Goal: Check status: Check status

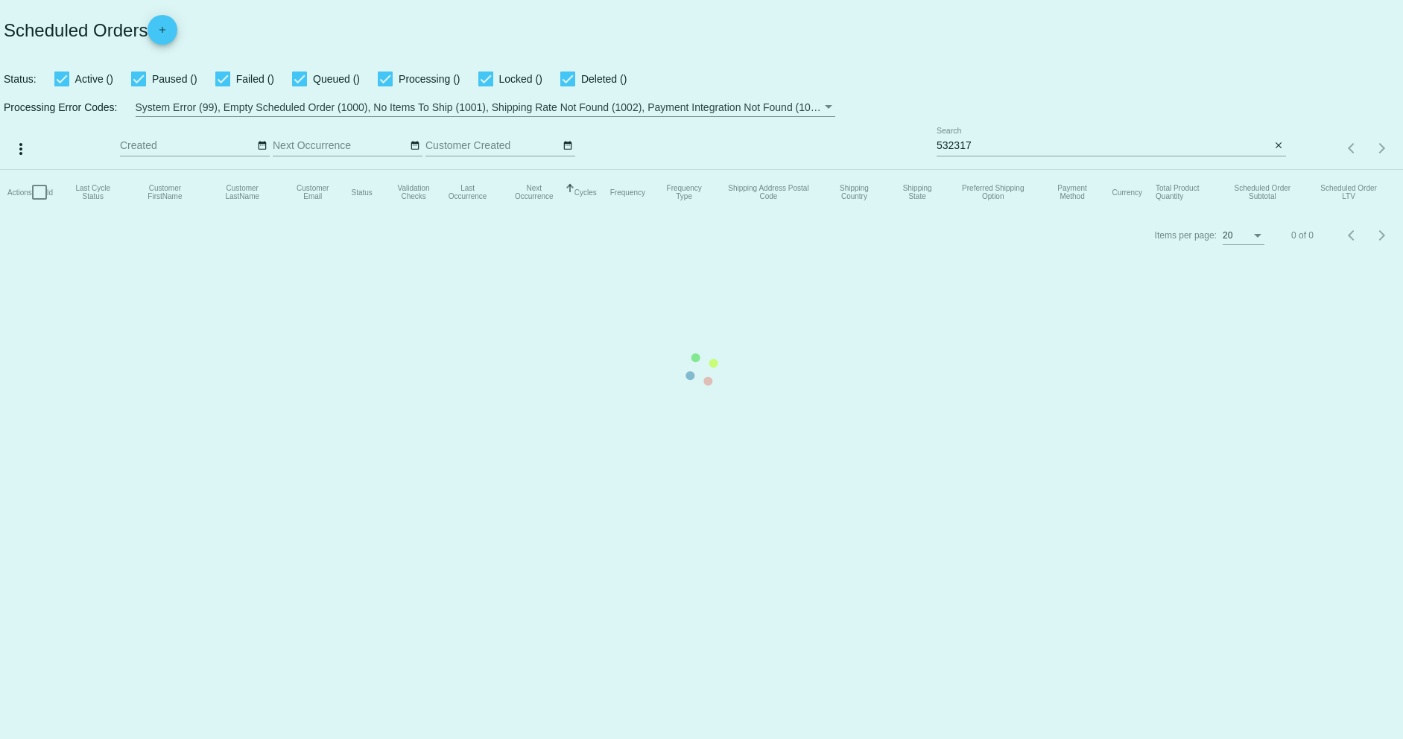
click at [1048, 170] on mat-table "Actions Id Last Cycle Status Customer FirstName Customer LastName Customer Emai…" at bounding box center [701, 192] width 1403 height 45
click at [1004, 170] on mat-table "Actions Id Last Cycle Status Customer FirstName Customer LastName Customer Emai…" at bounding box center [701, 192] width 1403 height 45
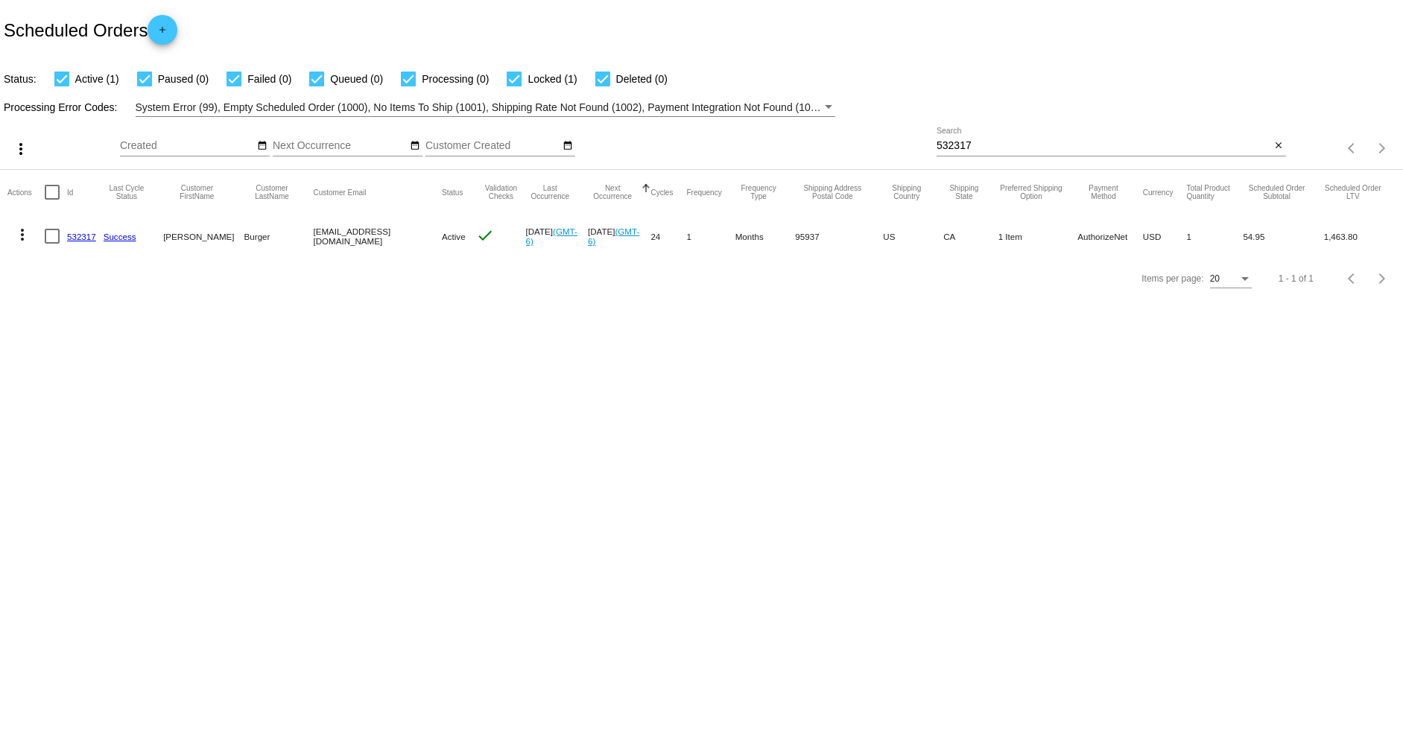
click at [981, 139] on div "532317 Search" at bounding box center [1104, 141] width 335 height 29
type input "5"
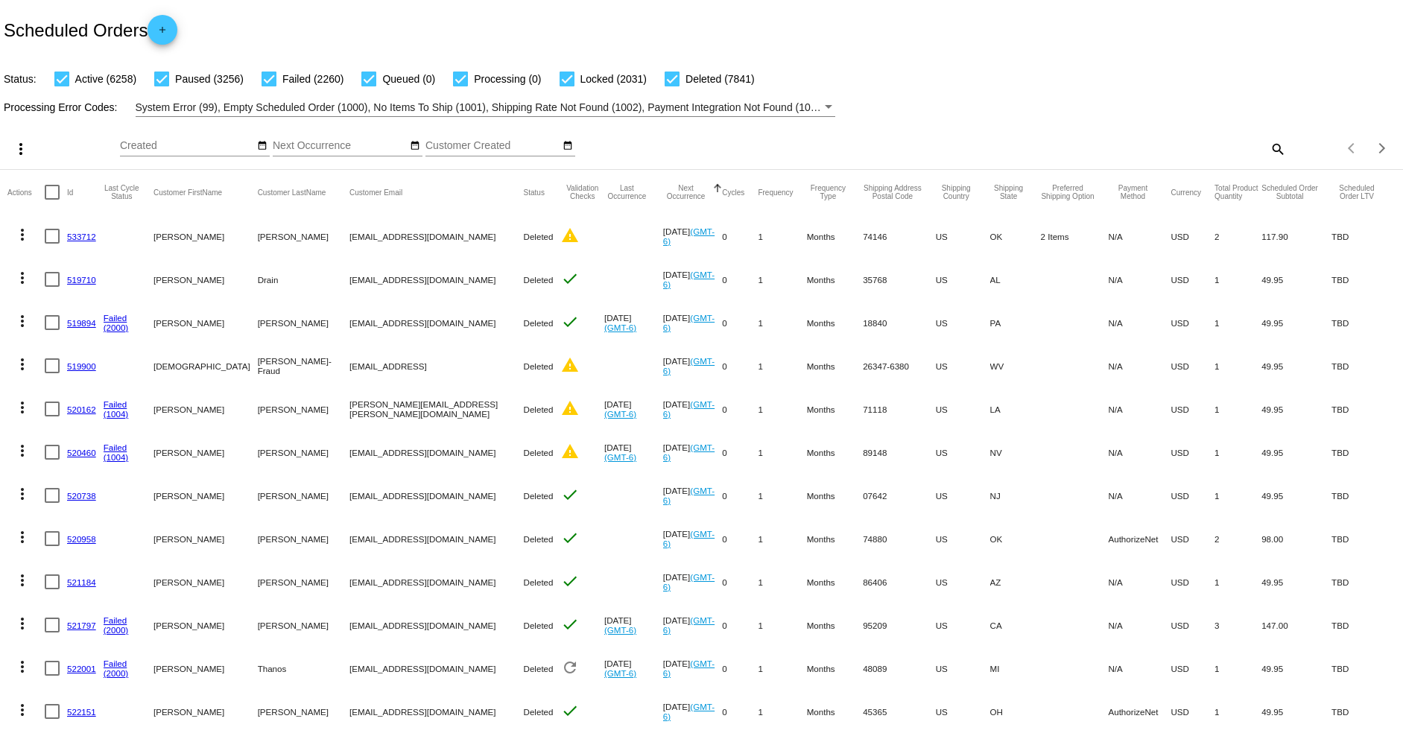
click at [1268, 151] on mat-icon "search" at bounding box center [1277, 148] width 18 height 23
click at [1025, 143] on input "Search" at bounding box center [1112, 146] width 350 height 12
type input "669648"
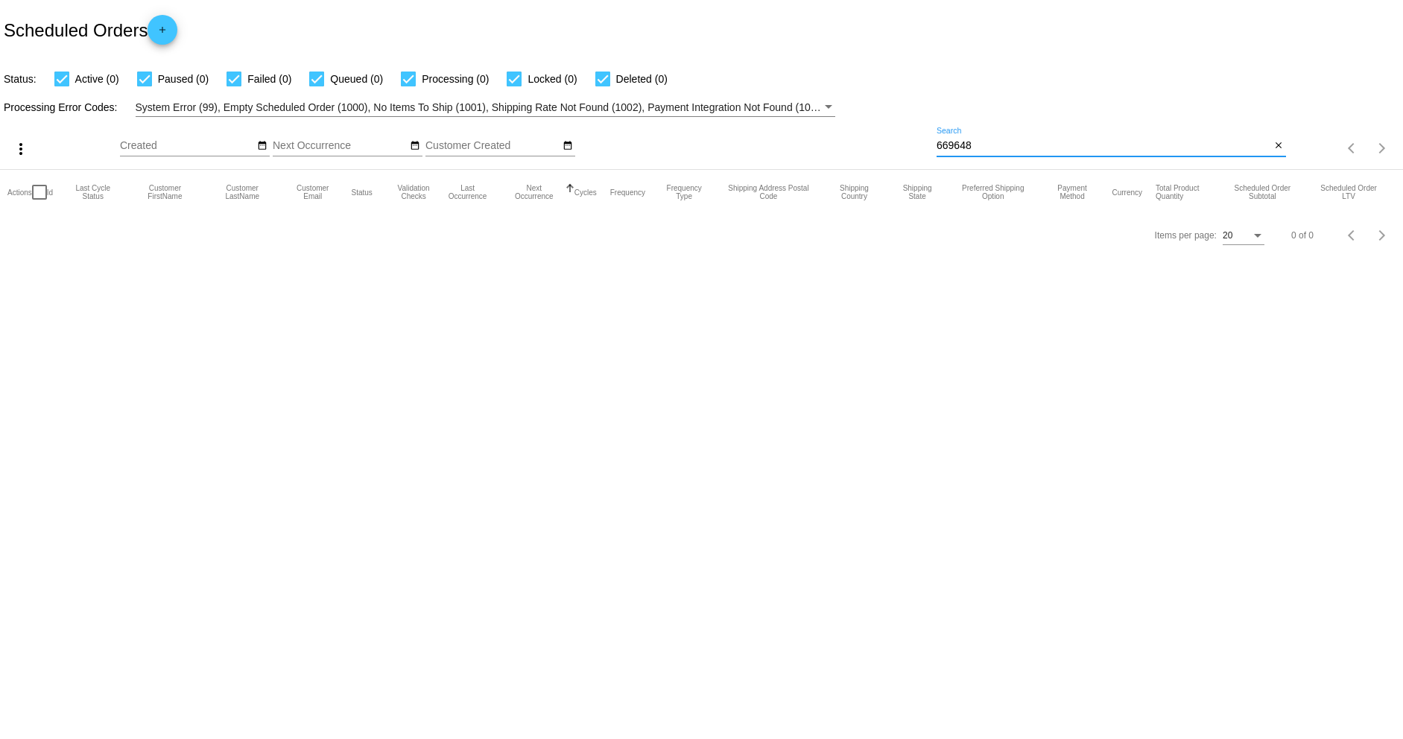
drag, startPoint x: 1054, startPoint y: 148, endPoint x: 360, endPoint y: 151, distance: 693.7
click at [466, 146] on div "more_vert Oct Jan Feb Mar Apr 1" at bounding box center [701, 143] width 1403 height 53
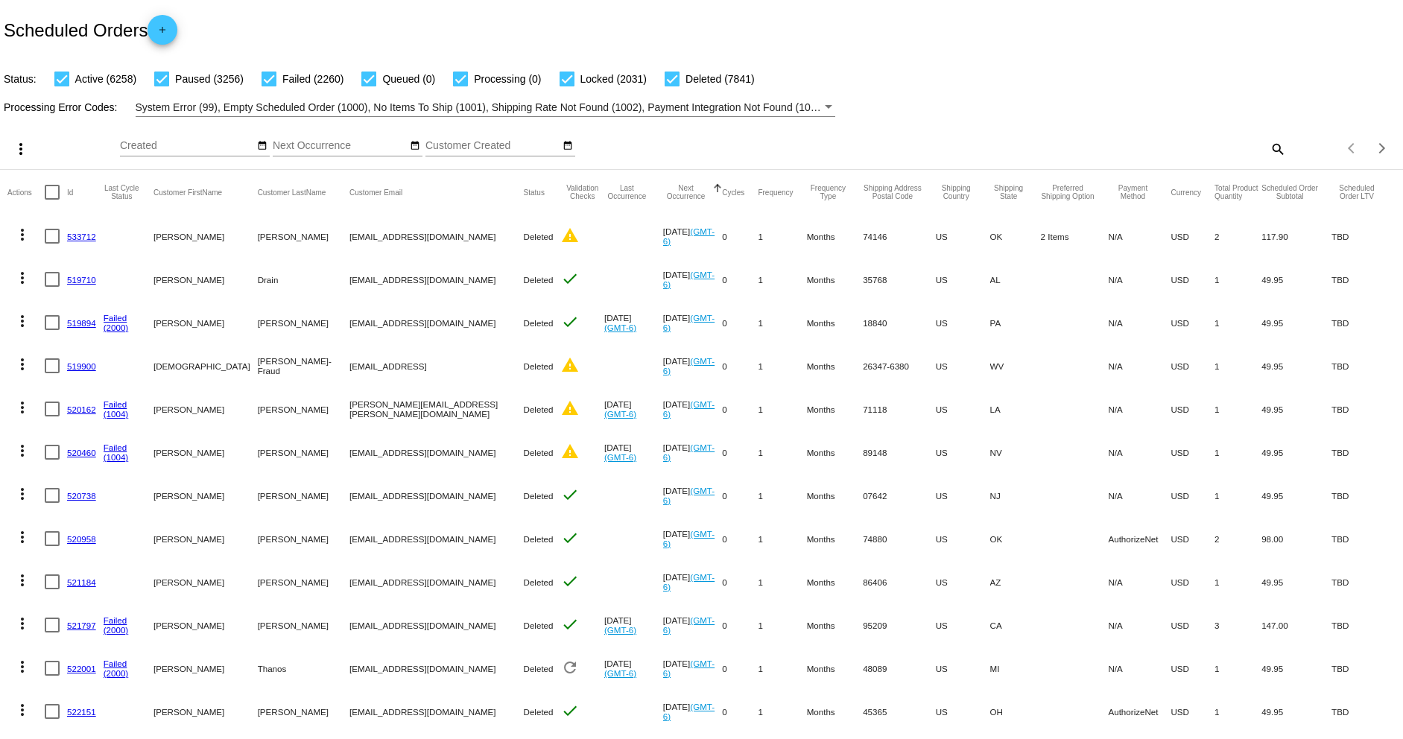
click at [1268, 151] on mat-icon "search" at bounding box center [1277, 148] width 18 height 23
